Goal: Task Accomplishment & Management: Use online tool/utility

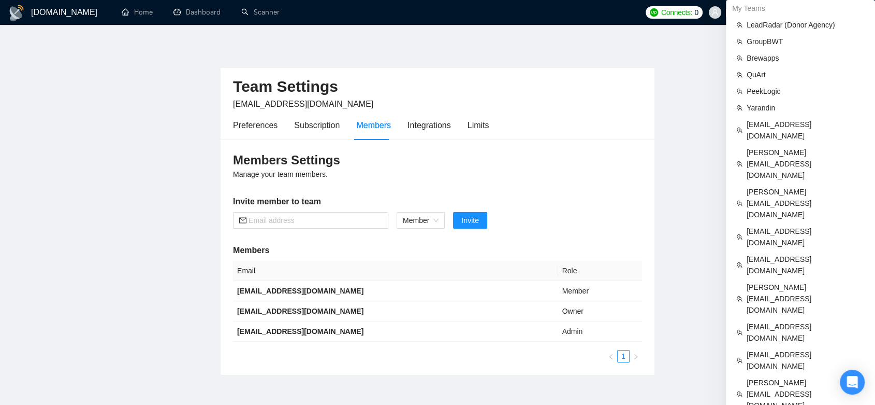
scroll to position [133, 0]
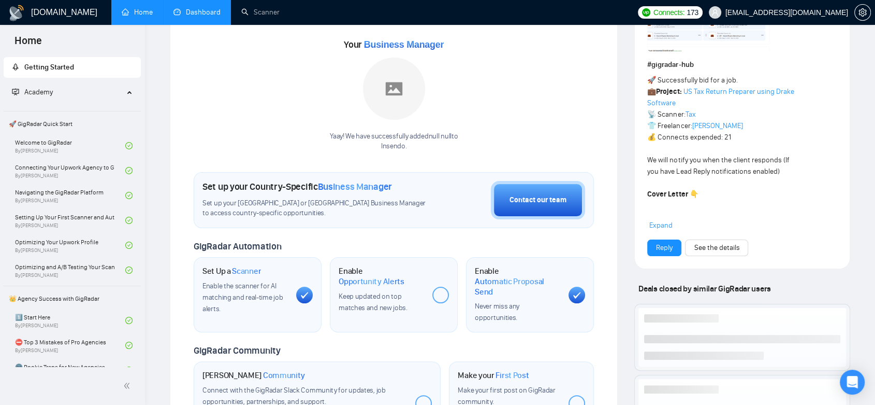
click at [209, 16] on link "Dashboard" at bounding box center [197, 12] width 47 height 9
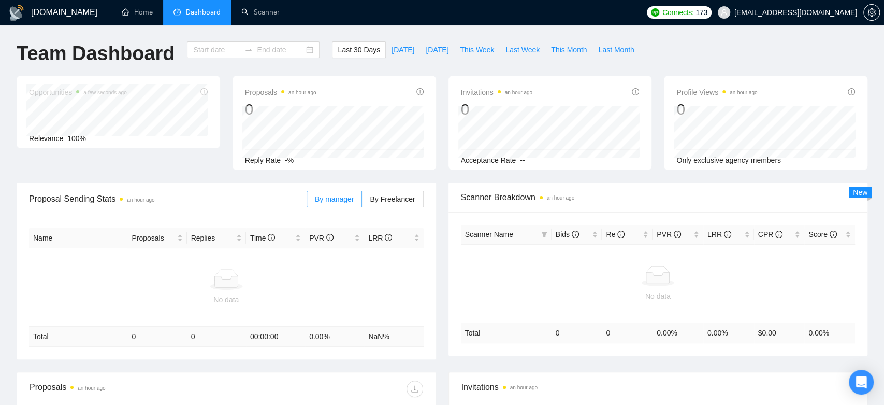
type input "[DATE]"
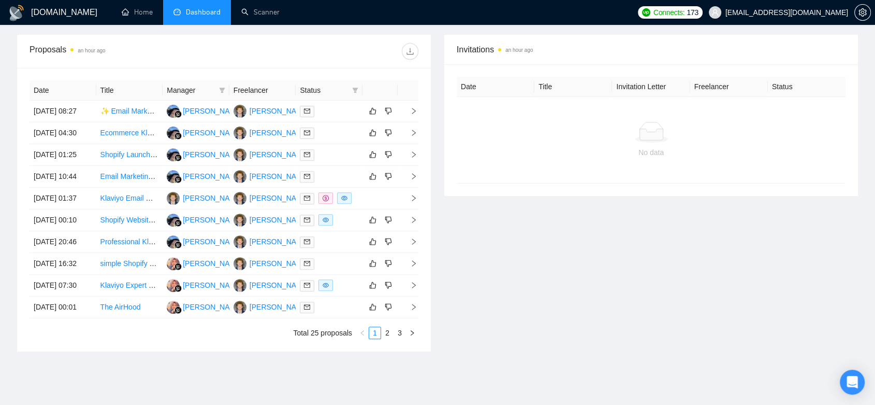
scroll to position [481, 0]
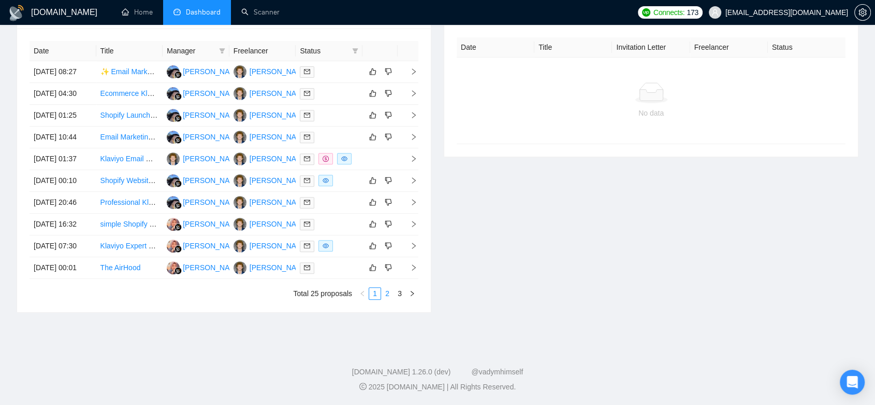
click at [389, 296] on link "2" at bounding box center [387, 292] width 11 height 11
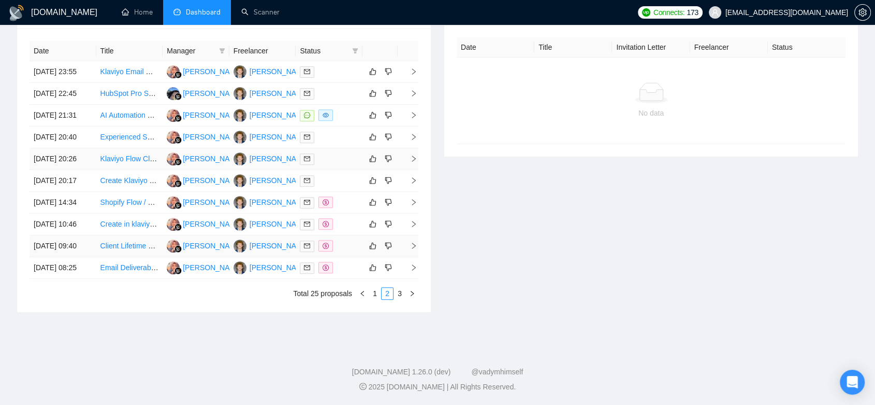
scroll to position [308, 0]
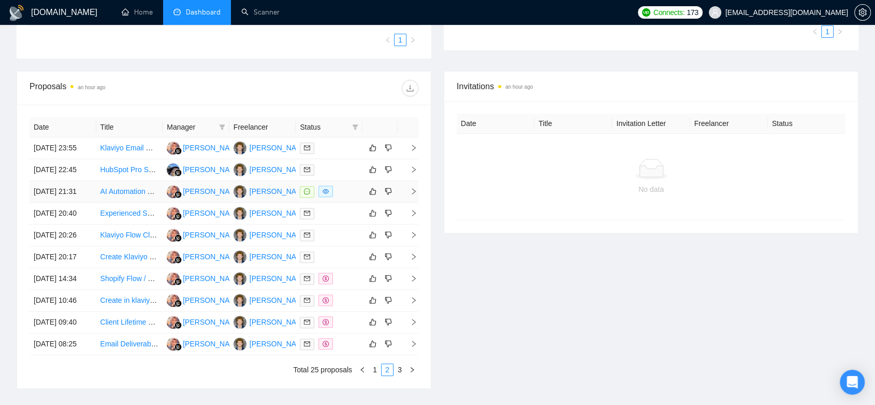
click at [352, 197] on div at bounding box center [329, 191] width 59 height 12
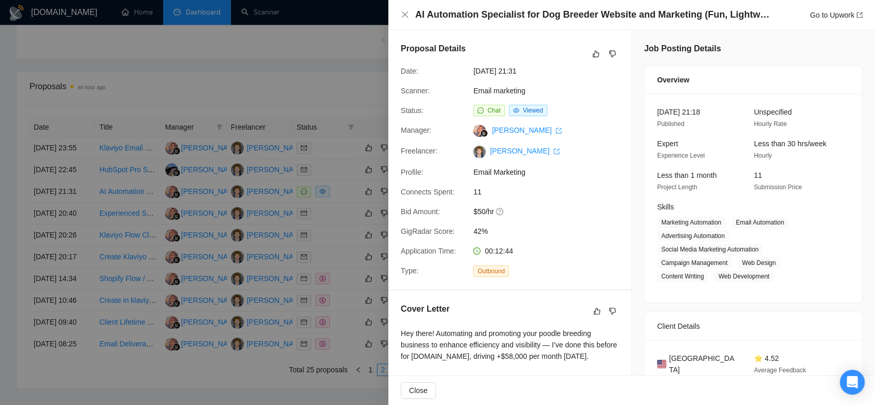
click at [329, 80] on div at bounding box center [437, 202] width 875 height 405
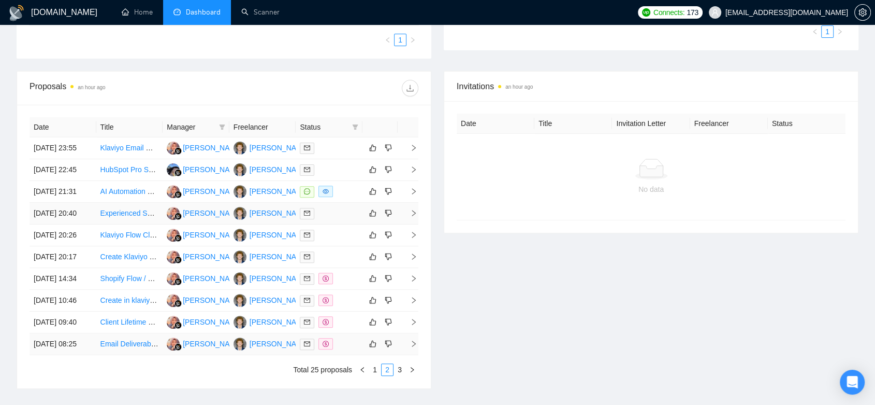
scroll to position [481, 0]
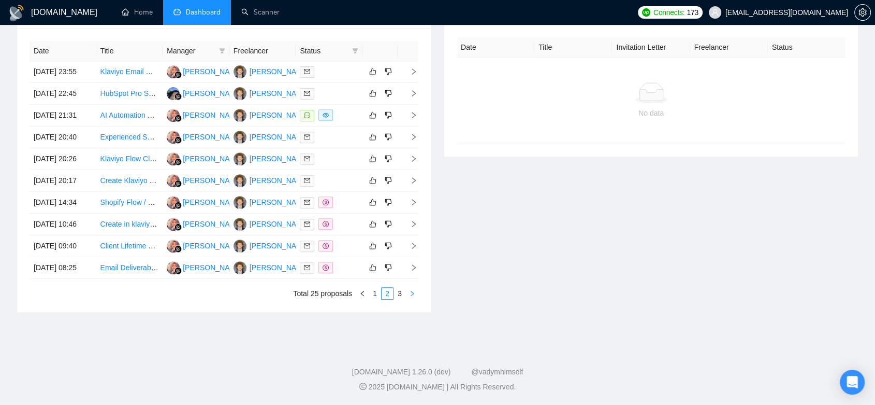
click at [406, 296] on button "button" at bounding box center [412, 293] width 12 height 12
click at [399, 294] on div "Date Title Manager Freelancer Status [DATE] 23:55 Klaviyo Email Marketing Exper…" at bounding box center [224, 170] width 389 height 258
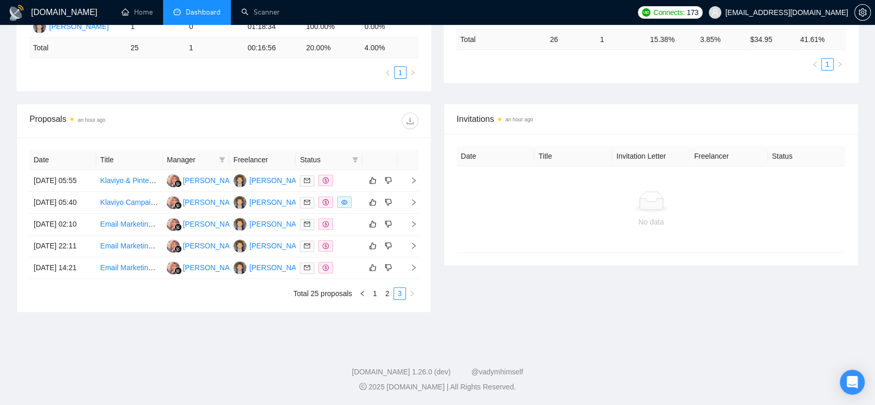
scroll to position [323, 0]
click at [387, 293] on link "2" at bounding box center [387, 292] width 11 height 11
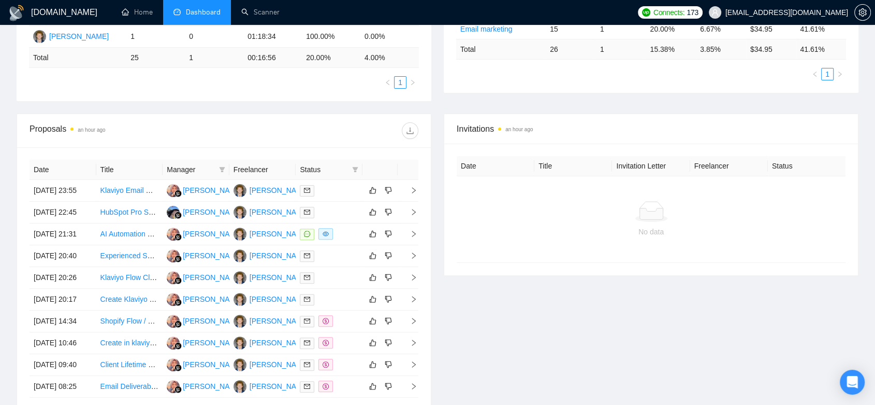
scroll to position [0, 0]
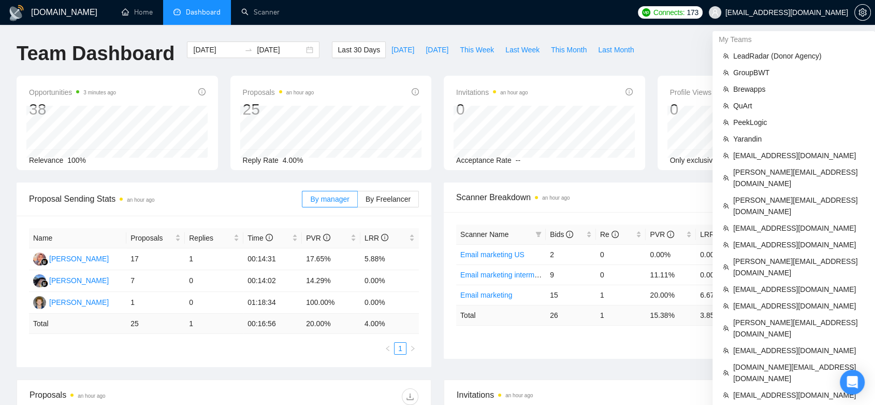
click at [834, 12] on span "[EMAIL_ADDRESS][DOMAIN_NAME]" at bounding box center [787, 12] width 123 height 0
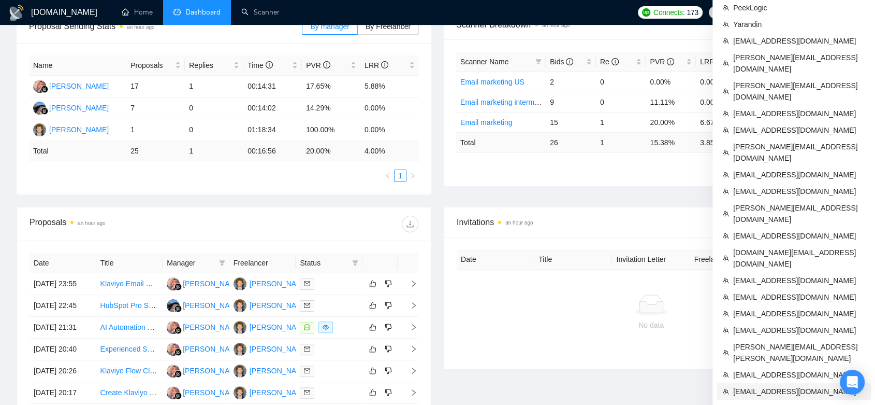
scroll to position [230, 0]
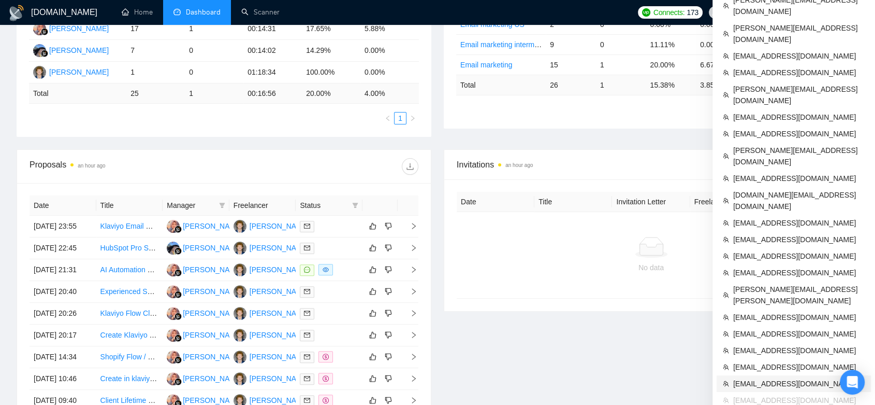
click at [779, 378] on span "[EMAIL_ADDRESS][DOMAIN_NAME]" at bounding box center [799, 383] width 132 height 11
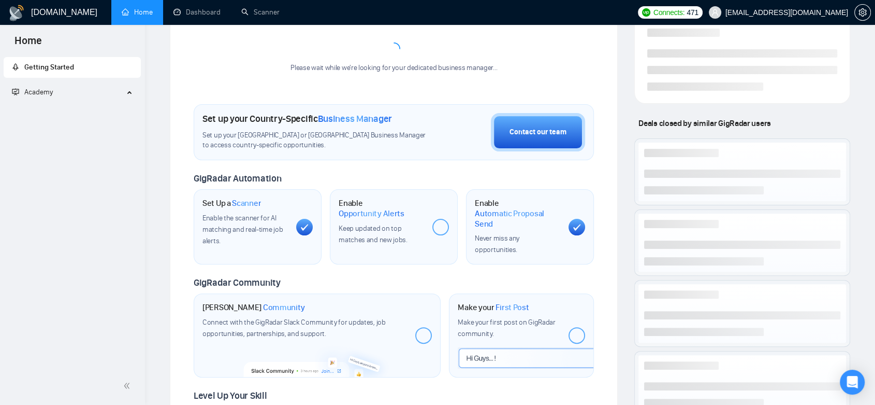
scroll to position [375, 0]
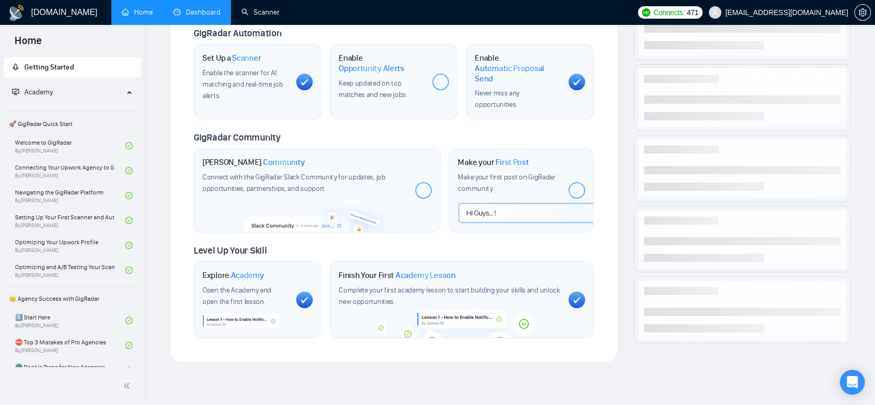
click at [207, 11] on link "Dashboard" at bounding box center [197, 12] width 47 height 9
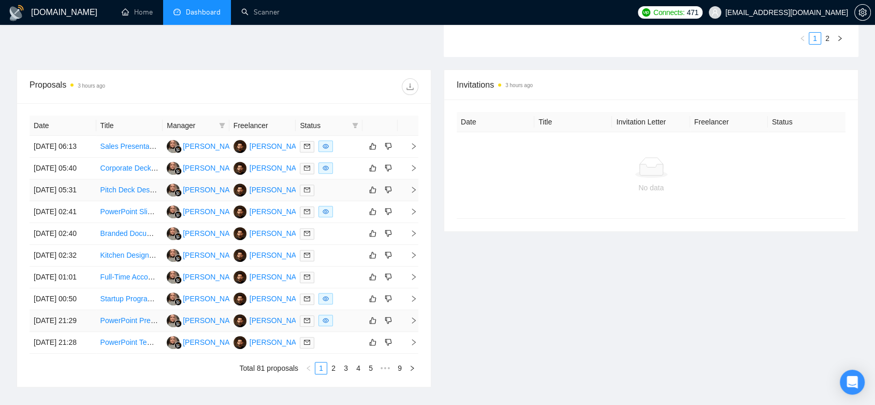
scroll to position [516, 0]
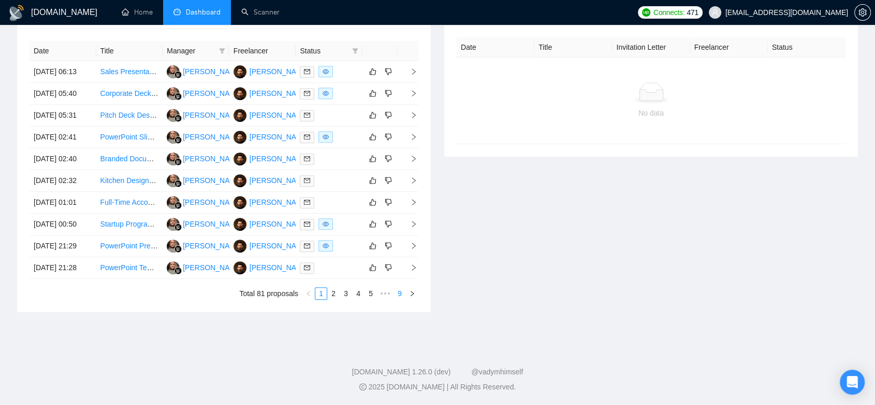
click at [401, 297] on link "9" at bounding box center [399, 292] width 11 height 11
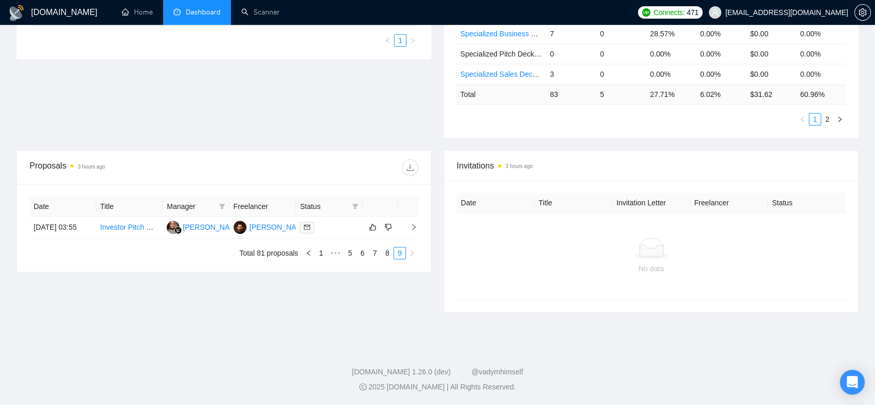
scroll to position [263, 0]
click at [385, 260] on link "8" at bounding box center [387, 253] width 11 height 11
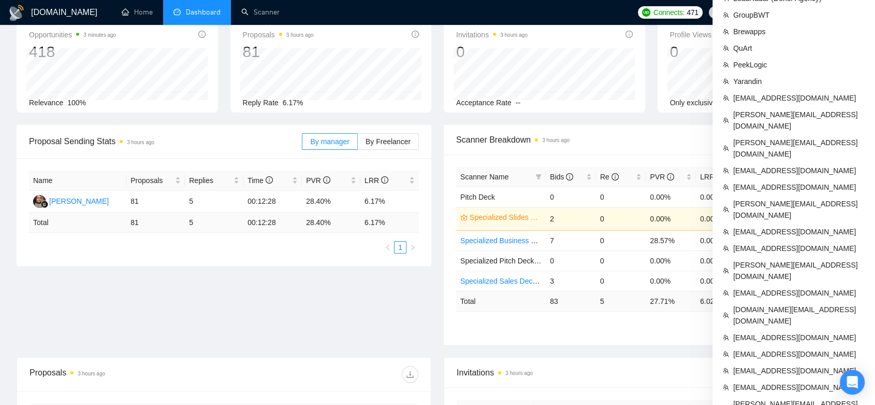
scroll to position [115, 0]
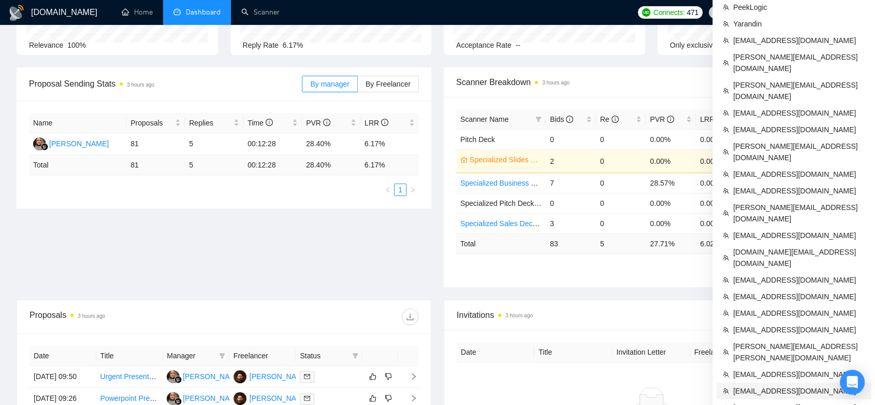
click at [788, 385] on span "[EMAIL_ADDRESS][DOMAIN_NAME]" at bounding box center [799, 390] width 132 height 11
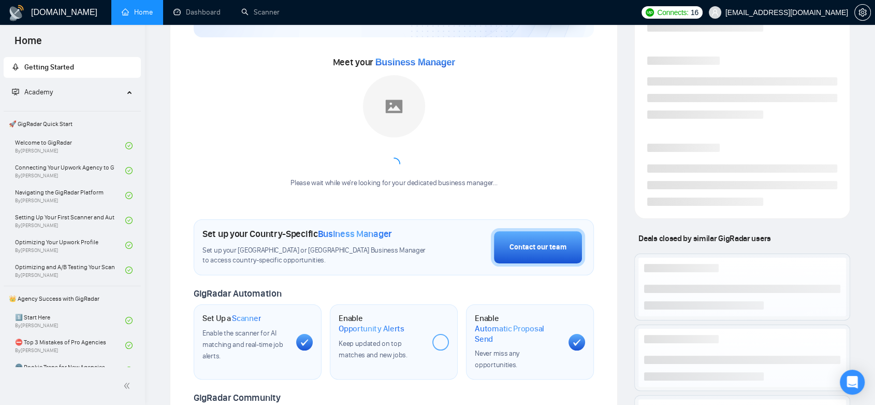
scroll to position [260, 0]
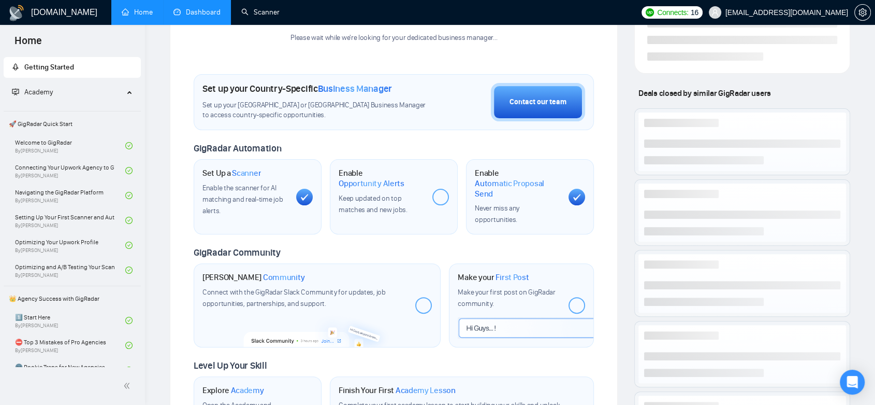
click at [217, 16] on link "Dashboard" at bounding box center [197, 12] width 47 height 9
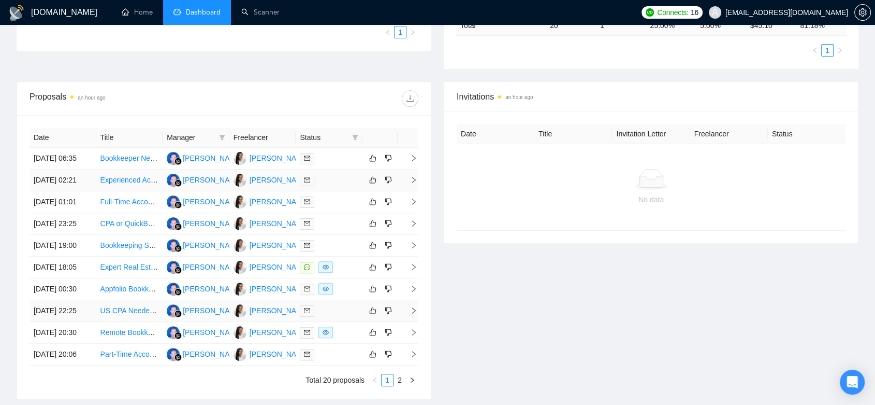
scroll to position [456, 0]
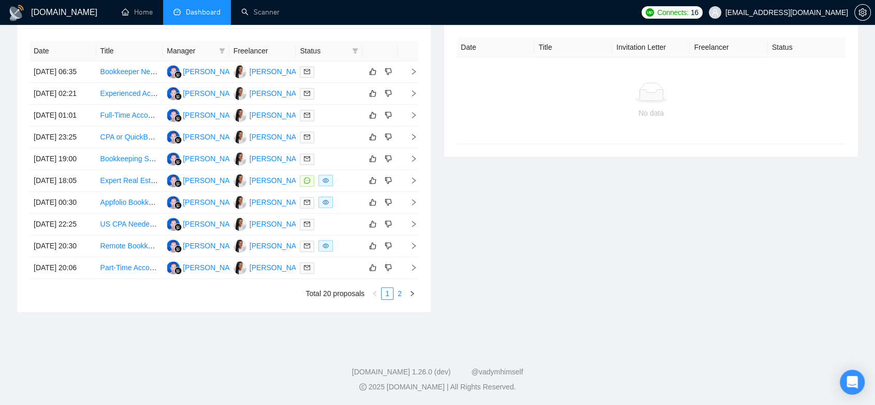
click at [401, 294] on link "2" at bounding box center [399, 292] width 11 height 11
click at [388, 291] on link "1" at bounding box center [387, 292] width 11 height 11
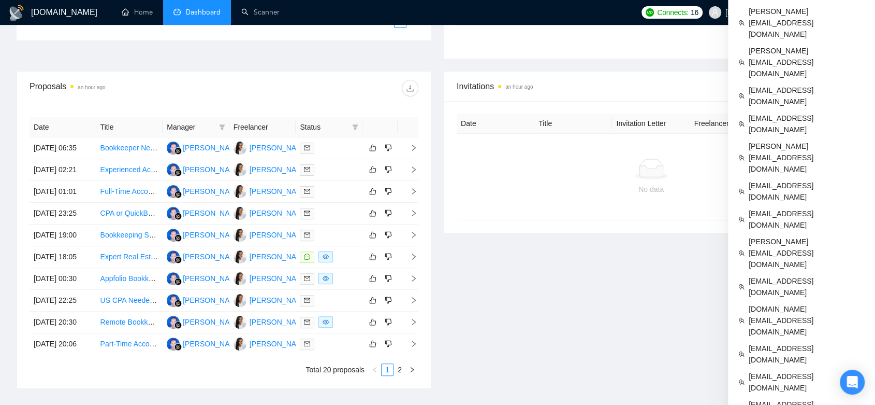
scroll to position [340, 0]
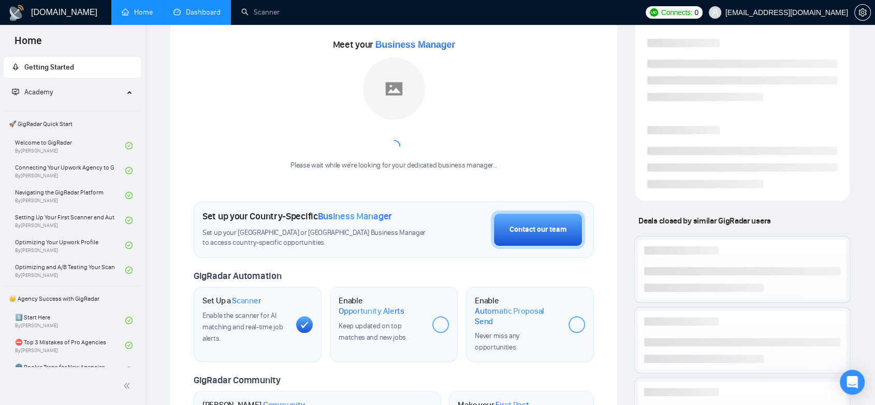
scroll to position [64, 0]
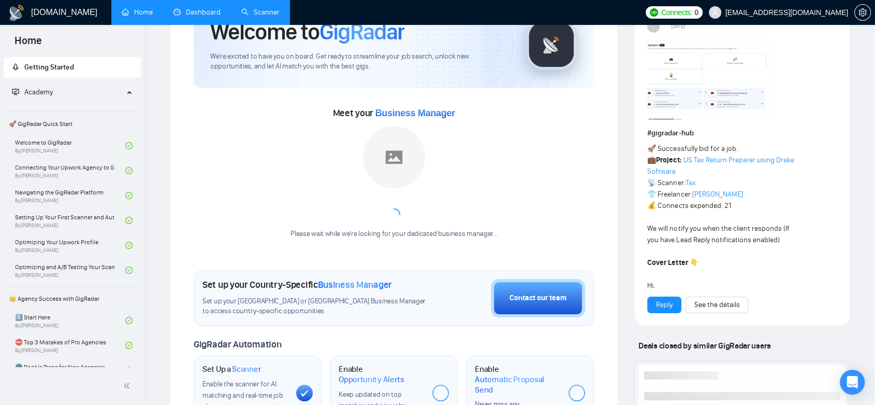
click at [253, 15] on link "Scanner" at bounding box center [260, 12] width 38 height 9
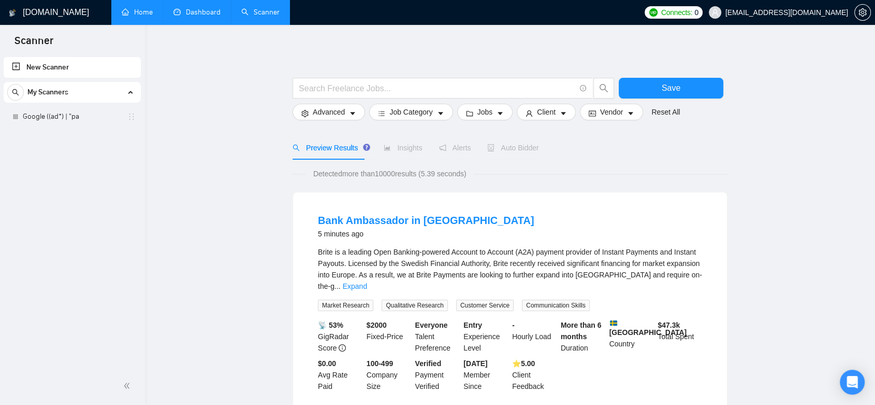
click at [149, 11] on link "Home" at bounding box center [137, 12] width 31 height 9
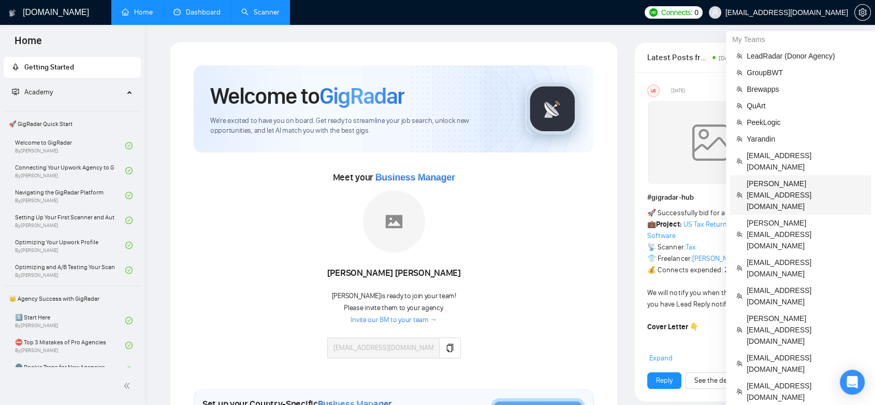
scroll to position [115, 0]
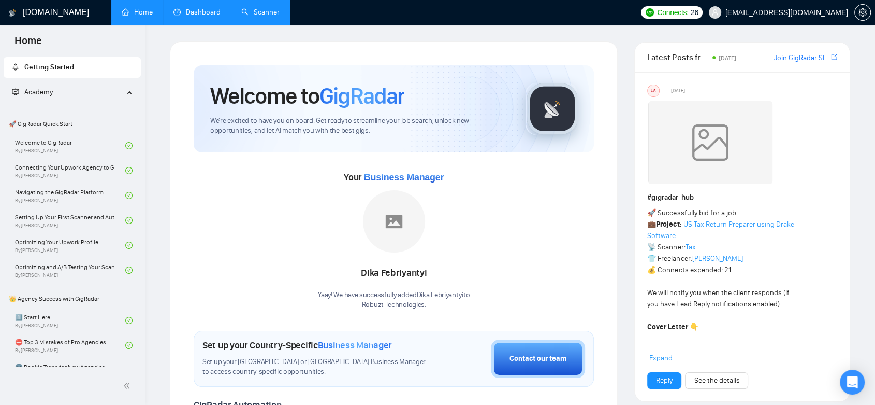
click at [200, 17] on link "Dashboard" at bounding box center [197, 12] width 47 height 9
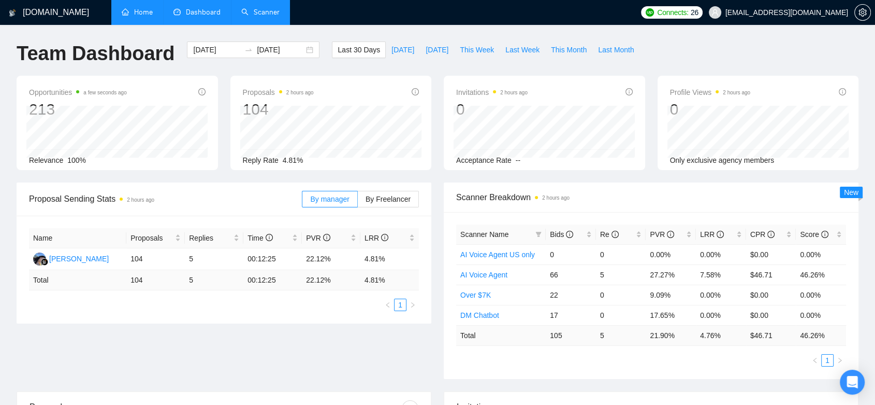
click at [264, 8] on link "Scanner" at bounding box center [260, 12] width 38 height 9
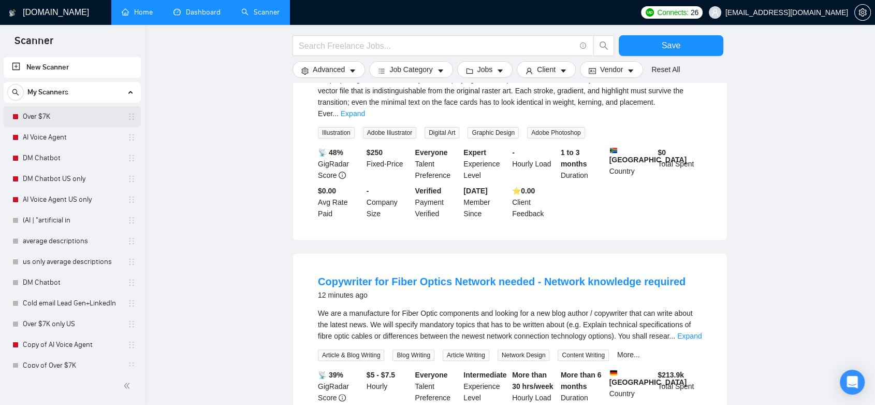
click at [92, 114] on link "Over $7K" at bounding box center [72, 116] width 98 height 21
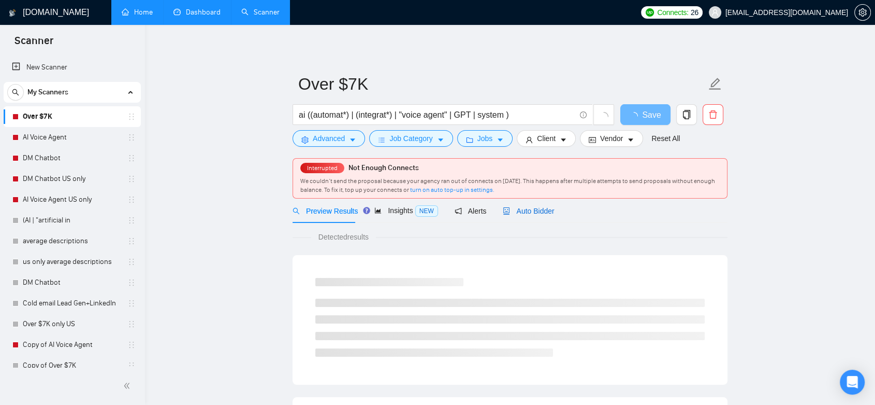
click at [514, 213] on span "Auto Bidder" at bounding box center [528, 211] width 51 height 8
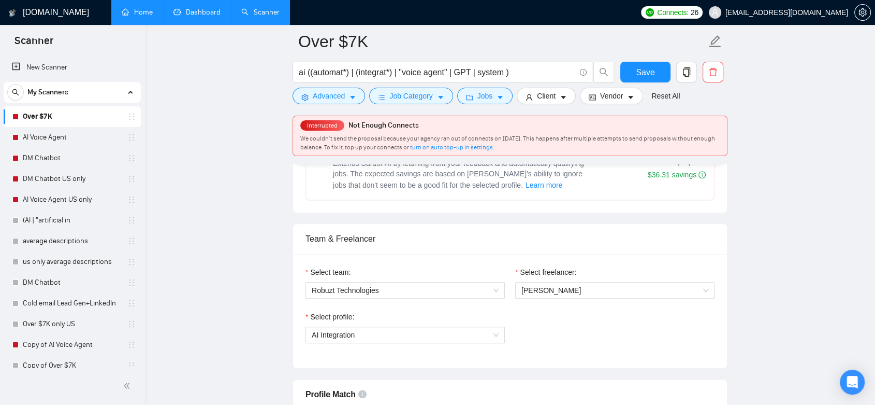
scroll to position [402, 0]
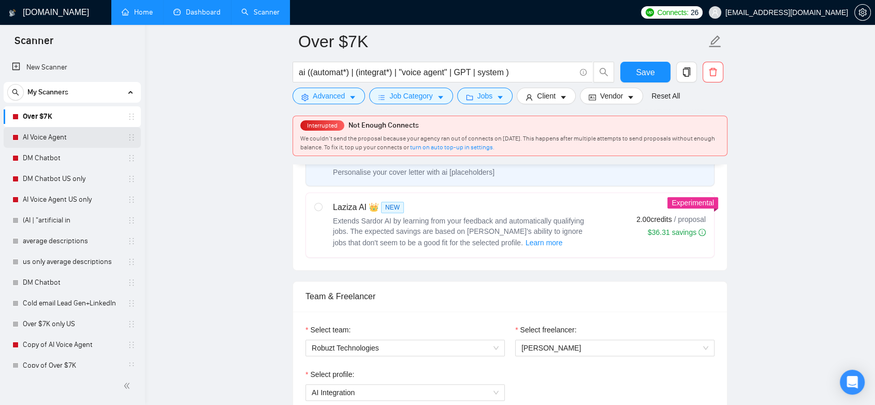
click at [76, 137] on link "AI Voice Agent" at bounding box center [72, 137] width 98 height 21
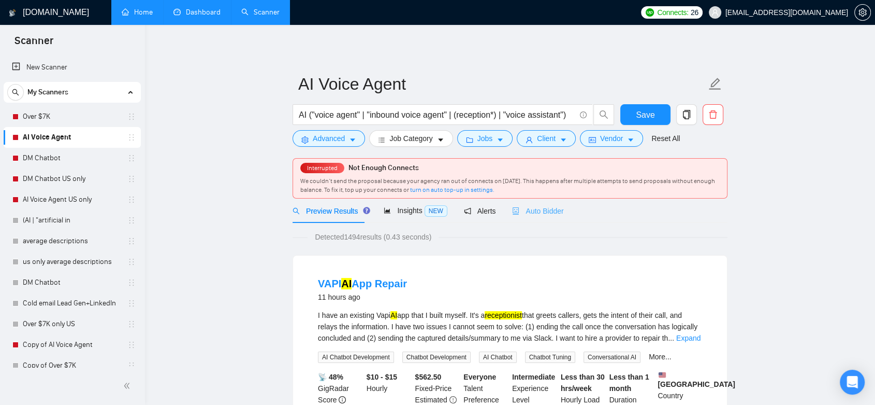
click at [533, 218] on div "Auto Bidder" at bounding box center [537, 210] width 51 height 24
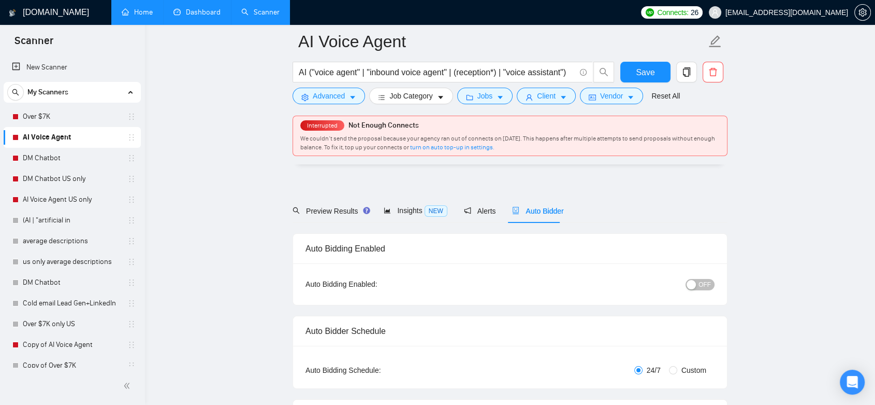
scroll to position [518, 0]
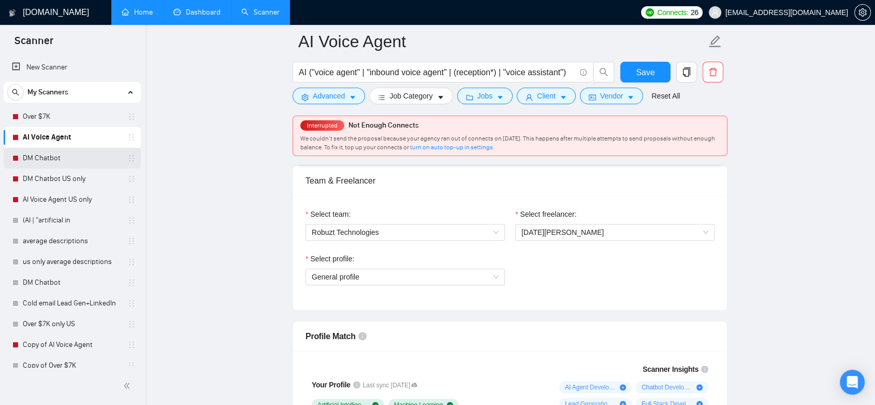
click at [77, 156] on link "DM Chatbot" at bounding box center [72, 158] width 98 height 21
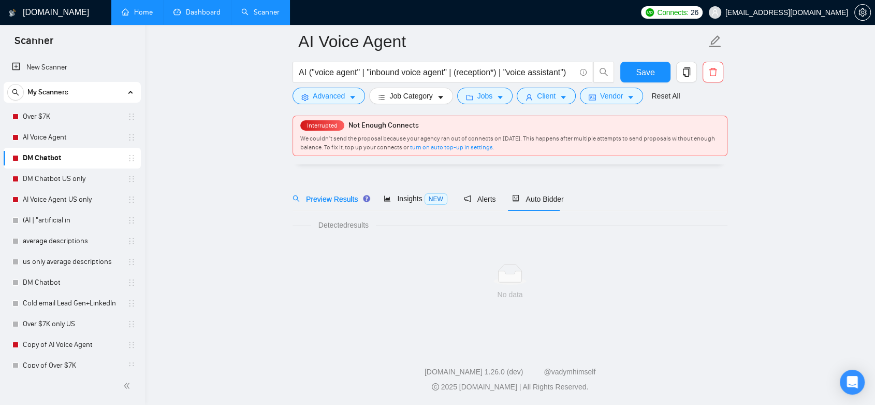
scroll to position [19, 0]
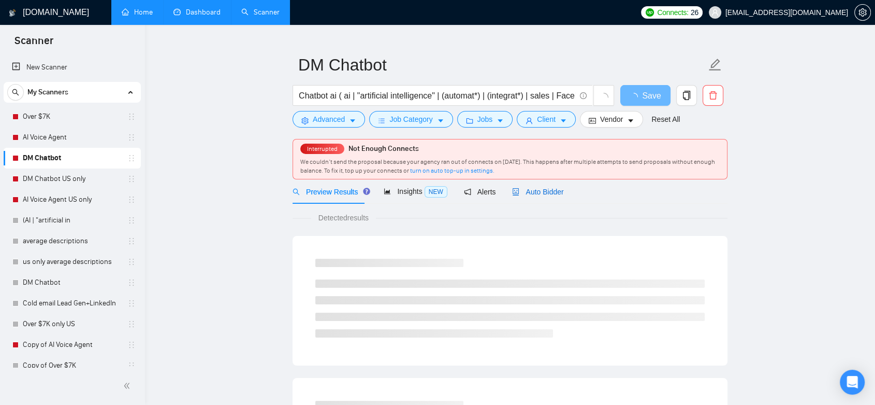
click at [551, 191] on span "Auto Bidder" at bounding box center [537, 192] width 51 height 8
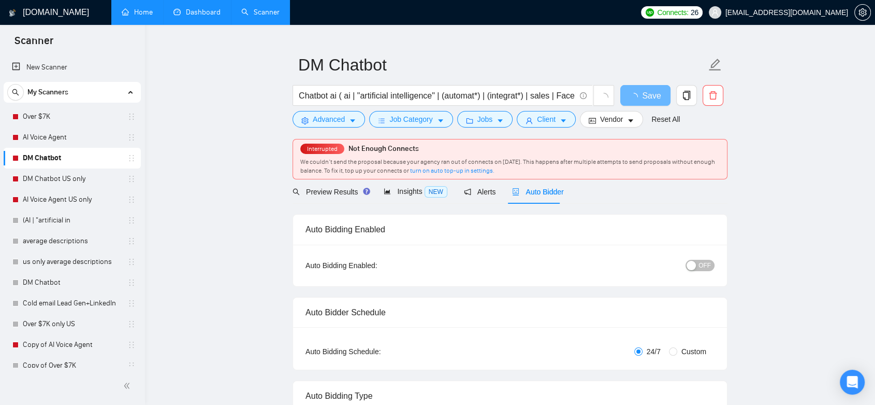
checkbox input "true"
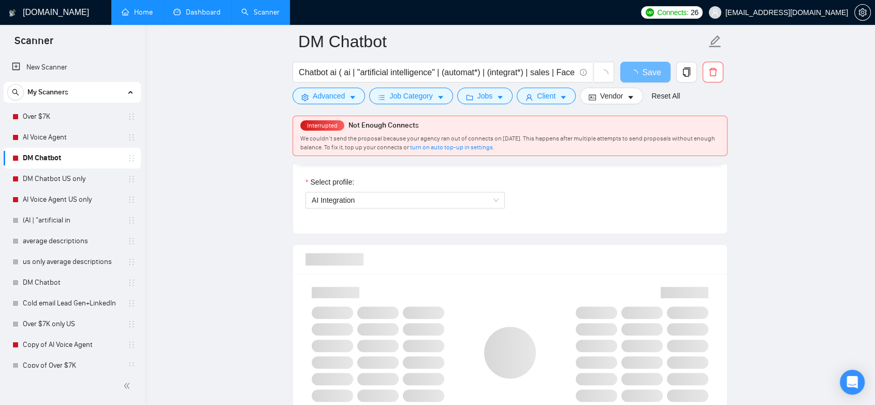
scroll to position [480, 0]
